Goal: Check status: Check status

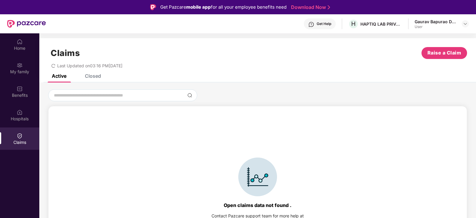
click at [91, 77] on div "Closed" at bounding box center [93, 76] width 16 height 6
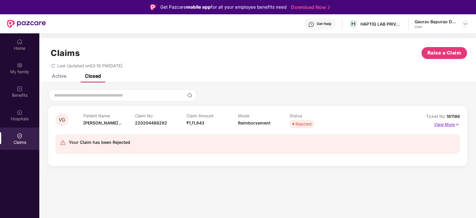
click at [441, 124] on p "View More" at bounding box center [447, 124] width 26 height 8
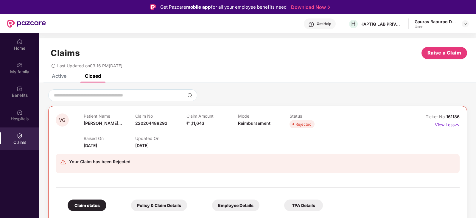
click at [171, 157] on div "Your Claim has been Rejected" at bounding box center [258, 164] width 404 height 20
click at [24, 47] on div "Home" at bounding box center [19, 48] width 39 height 6
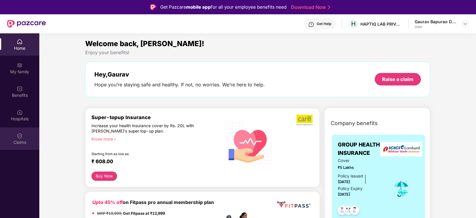
click at [22, 139] on div "Claims" at bounding box center [19, 139] width 39 height 22
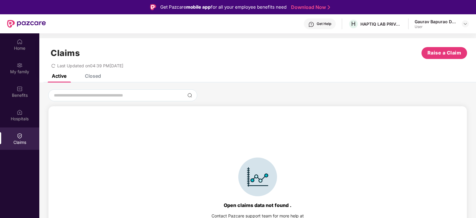
click at [95, 77] on div "Closed" at bounding box center [93, 76] width 16 height 6
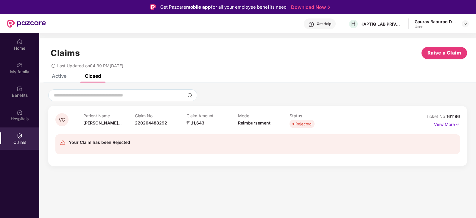
click at [358, 119] on div "Patient Name [PERSON_NAME]... Claim No 220204488292 Claim Amount ₹1,11,643 Mode…" at bounding box center [237, 121] width 309 height 16
click at [450, 124] on p "View More" at bounding box center [447, 124] width 26 height 8
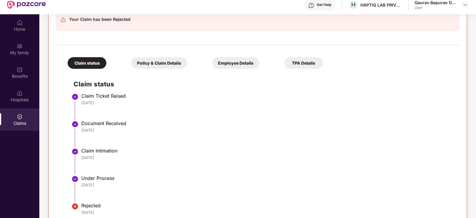
scroll to position [30, 0]
